Goal: Information Seeking & Learning: Learn about a topic

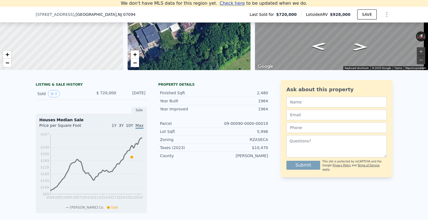
scroll to position [105, 0]
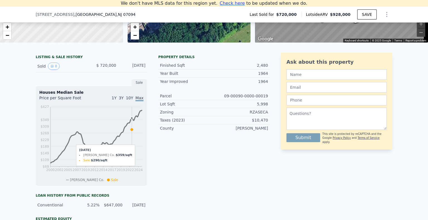
click at [130, 131] on icon at bounding box center [131, 129] width 3 height 3
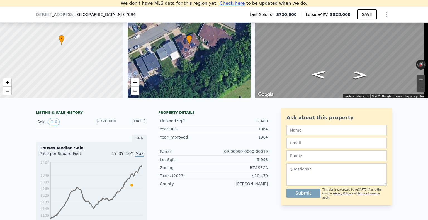
scroll to position [77, 0]
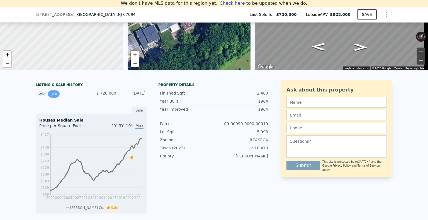
click at [50, 96] on icon "View historical data" at bounding box center [51, 93] width 3 height 3
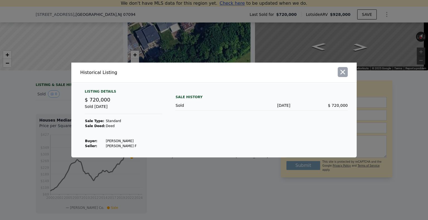
click at [345, 71] on icon "button" at bounding box center [342, 72] width 8 height 8
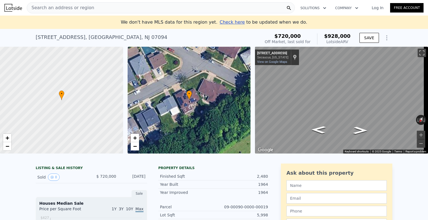
scroll to position [0, 0]
click at [72, 4] on span "Search an address or region" at bounding box center [60, 7] width 67 height 7
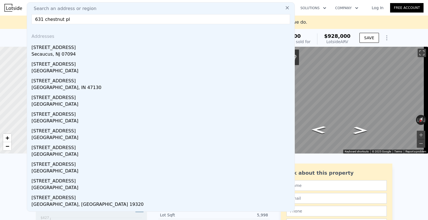
click at [41, 18] on input "631 chestnut pl" at bounding box center [160, 19] width 258 height 10
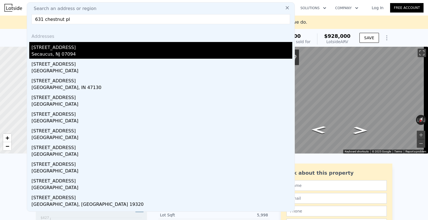
type input "631 chestnut pl"
click at [53, 49] on div "[STREET_ADDRESS]" at bounding box center [161, 46] width 261 height 9
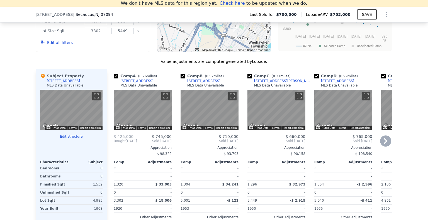
scroll to position [522, 0]
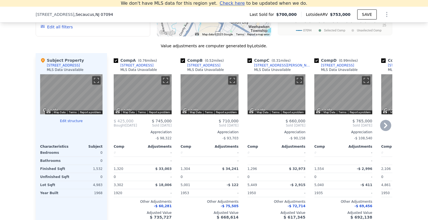
click at [381, 129] on icon at bounding box center [385, 125] width 11 height 11
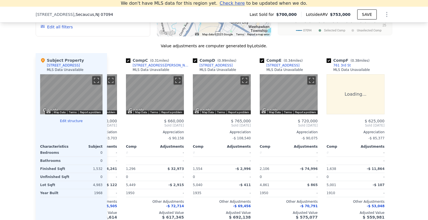
scroll to position [0, 134]
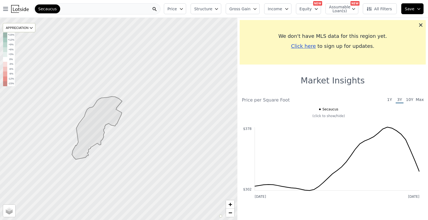
click at [57, 11] on div "Secaucus" at bounding box center [96, 8] width 127 height 11
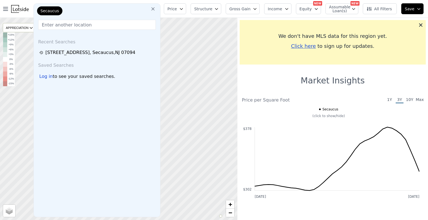
click at [58, 31] on div "Secaucus Recent Searches 631 Chestnut Pl , Secaucus , NJ 07094 Saved Searches L…" at bounding box center [96, 110] width 127 height 214
click at [61, 25] on input "text" at bounding box center [96, 25] width 117 height 10
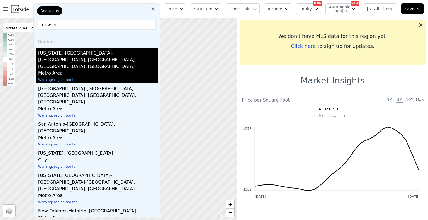
type input "new jer"
click at [87, 54] on div "New York-Newark-Jersey City, Nj, Ny, PA" at bounding box center [98, 59] width 120 height 22
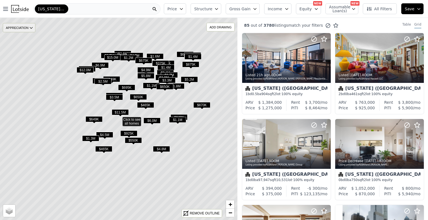
click at [11, 28] on div "APPRECIATION" at bounding box center [19, 27] width 33 height 9
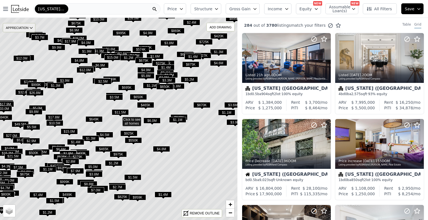
click at [22, 28] on div "APPRECIATION" at bounding box center [19, 27] width 33 height 9
click at [25, 45] on div "3M" at bounding box center [23, 45] width 17 height 8
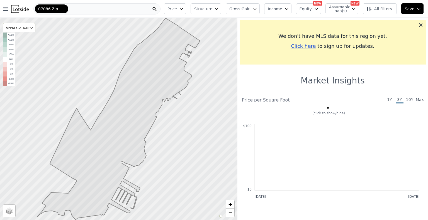
click at [72, 8] on div "07086 Zip Code" at bounding box center [96, 8] width 127 height 11
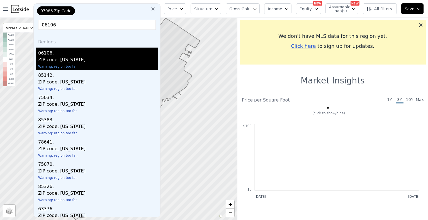
type input "06106"
click at [64, 57] on div "ZIP code, Connecticut" at bounding box center [98, 61] width 120 height 8
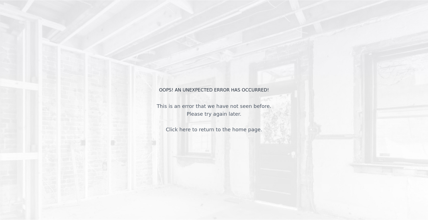
click at [194, 129] on link "Click here to return to the home page." at bounding box center [214, 130] width 96 height 6
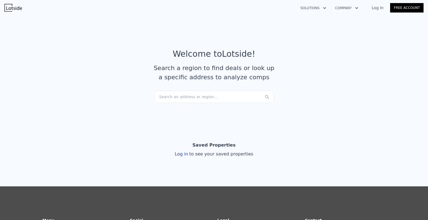
click at [195, 99] on div "Search an address or region..." at bounding box center [213, 97] width 119 height 12
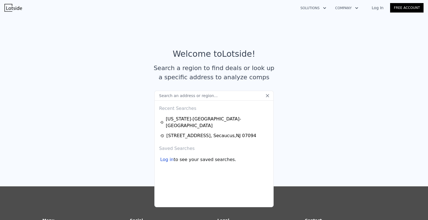
click at [98, 99] on section "Welcome to Lotside ! Search a region to find deals or look up a specific addres…" at bounding box center [214, 67] width 428 height 109
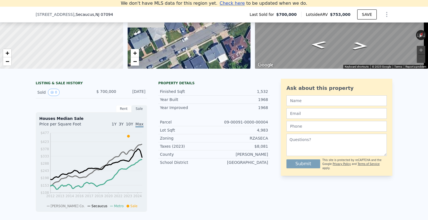
scroll to position [188, 0]
